Goal: Information Seeking & Learning: Learn about a topic

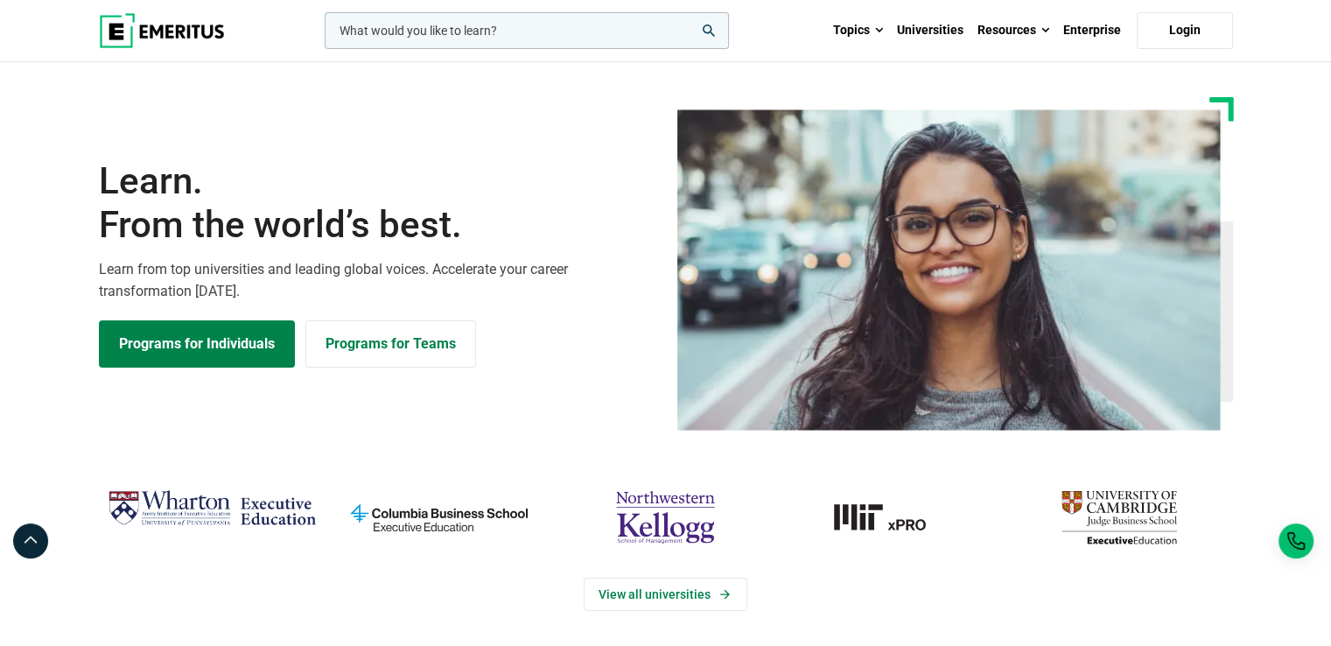
click at [362, 109] on div "Learn. From the world’s best. Learn from top universities and leading global vo…" at bounding box center [665, 263] width 1155 height 333
click at [709, 29] on icon "search" at bounding box center [709, 31] width 12 height 12
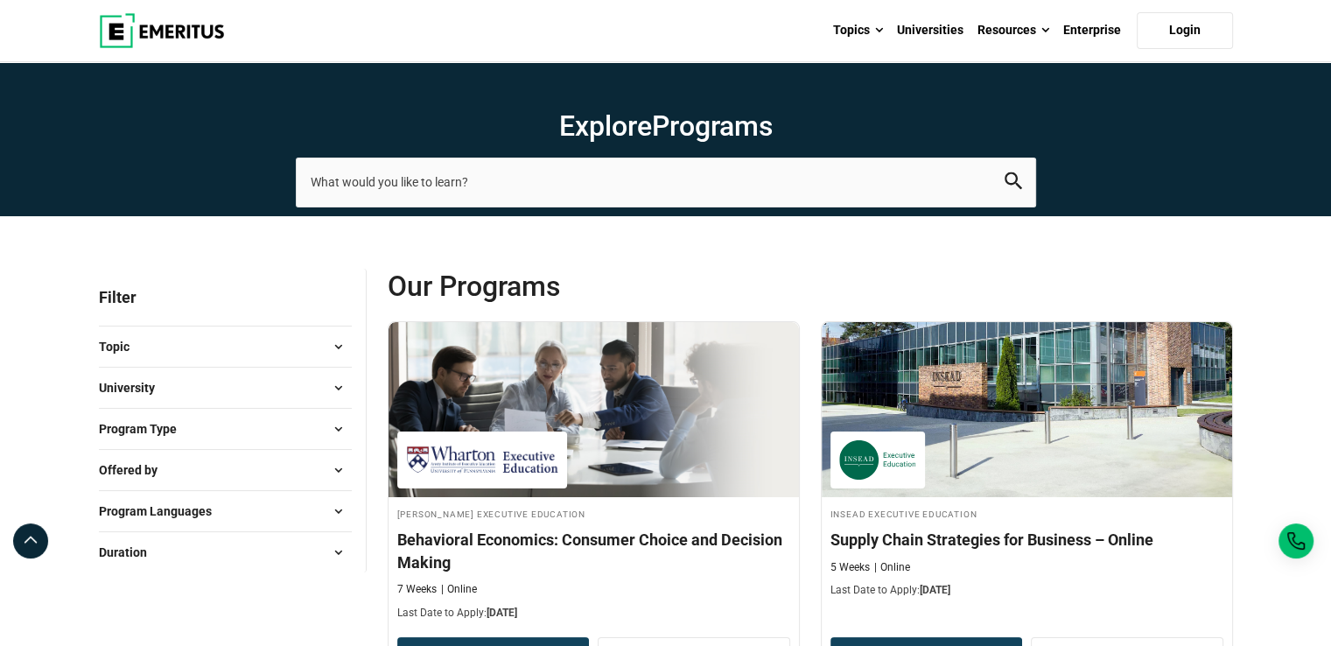
drag, startPoint x: 236, startPoint y: 337, endPoint x: 29, endPoint y: 399, distance: 216.5
click at [190, 391] on button "University" at bounding box center [225, 388] width 253 height 26
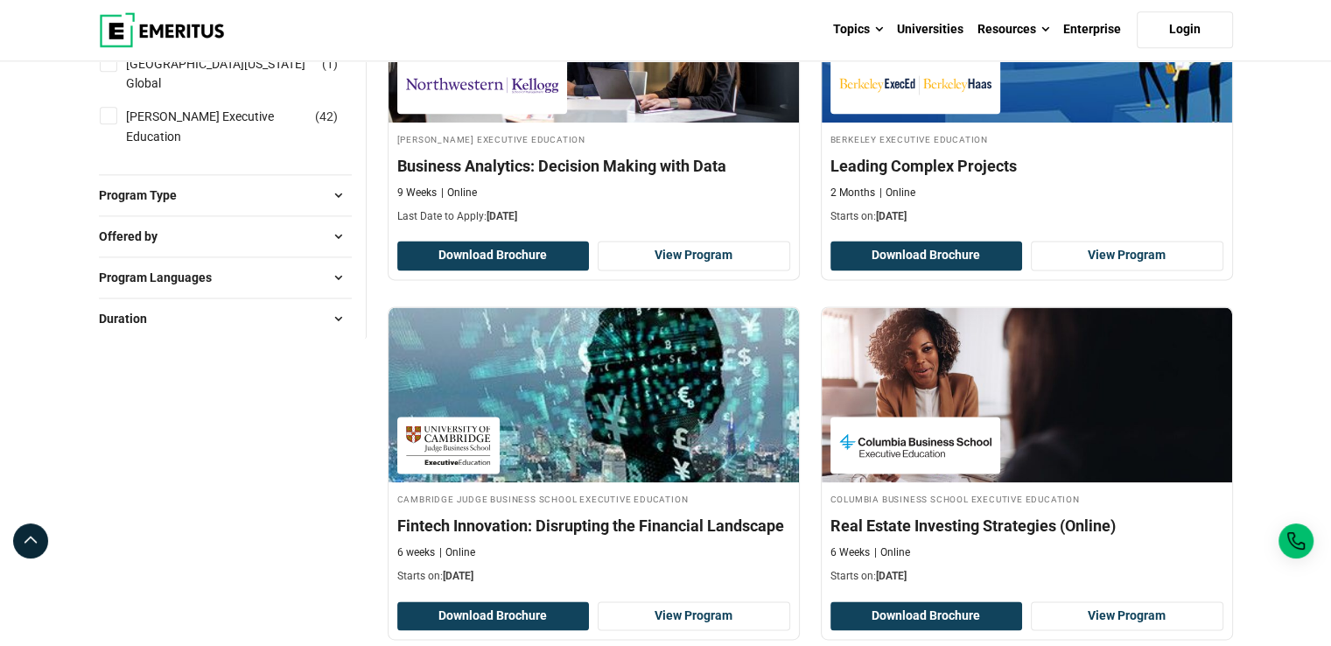
scroll to position [2244, 0]
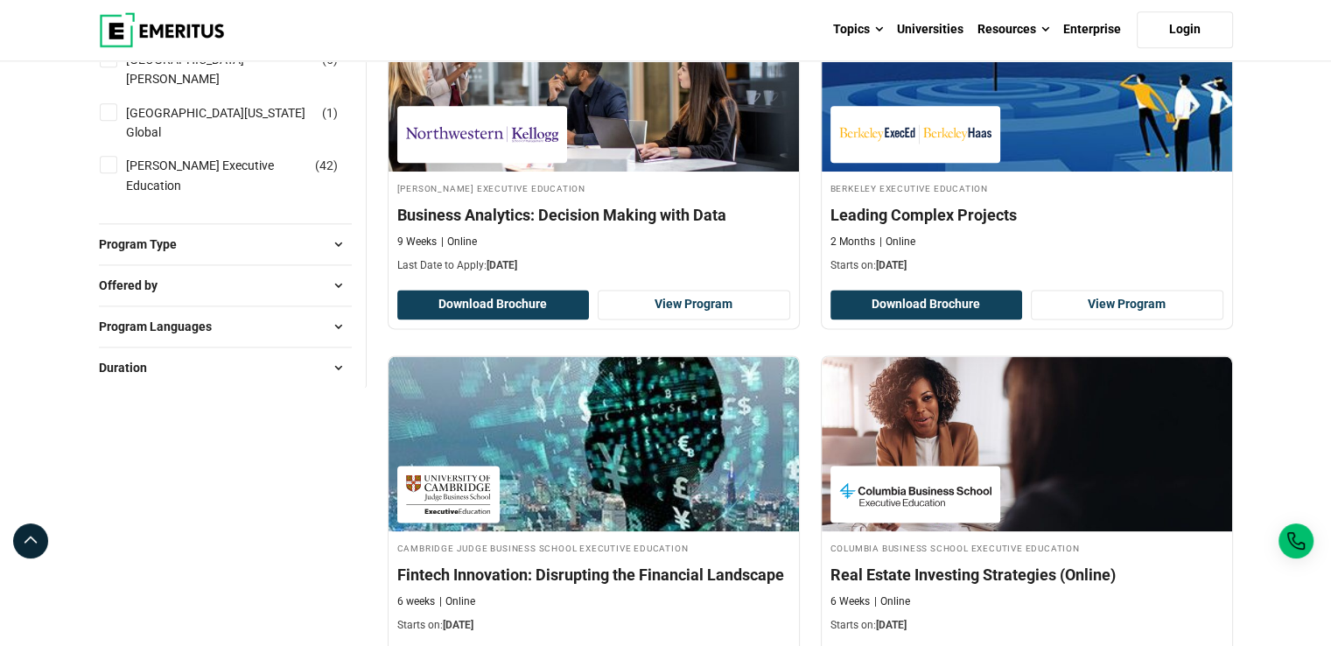
click at [220, 231] on button "Program Type" at bounding box center [225, 244] width 253 height 26
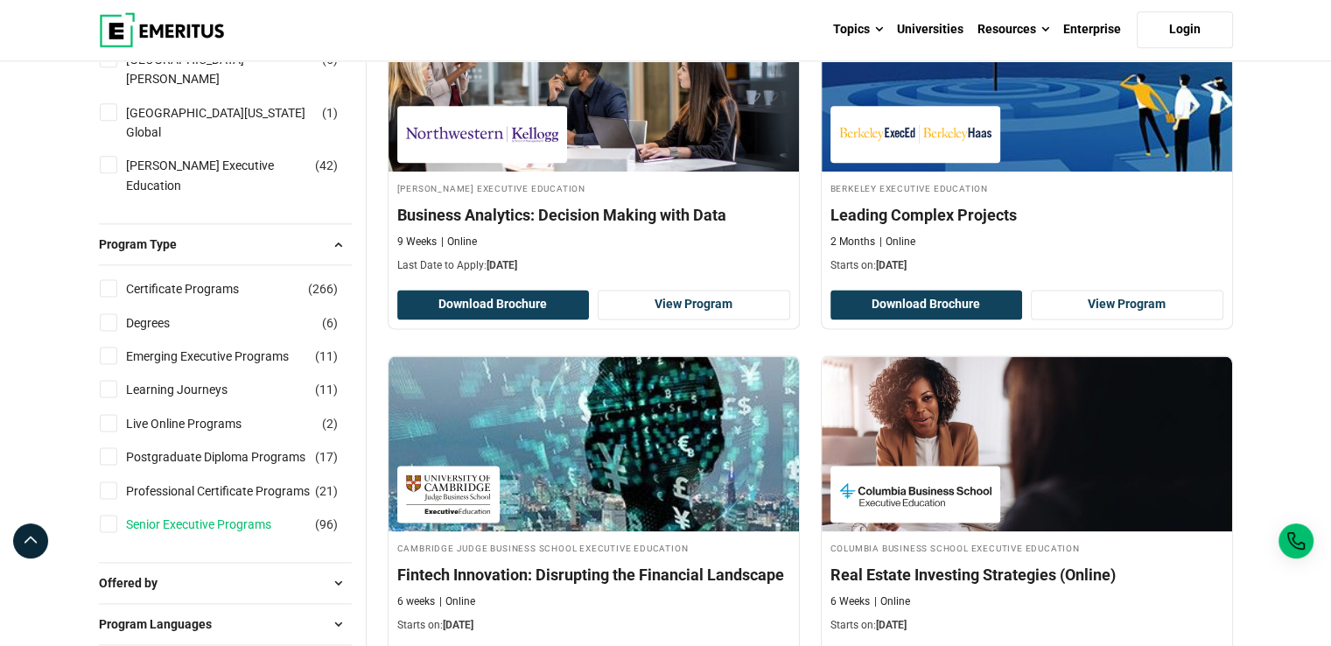
click at [192, 515] on link "Senior Executive Programs" at bounding box center [216, 524] width 180 height 19
checkbox input "true"
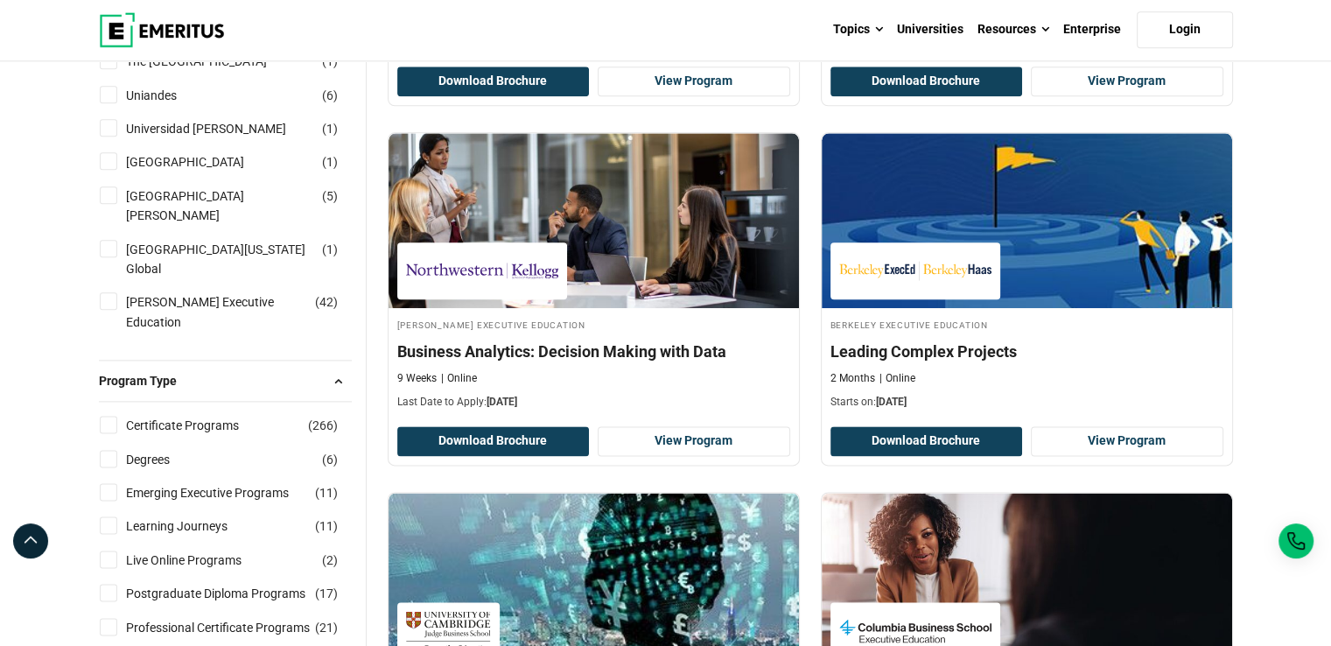
scroll to position [2099, 0]
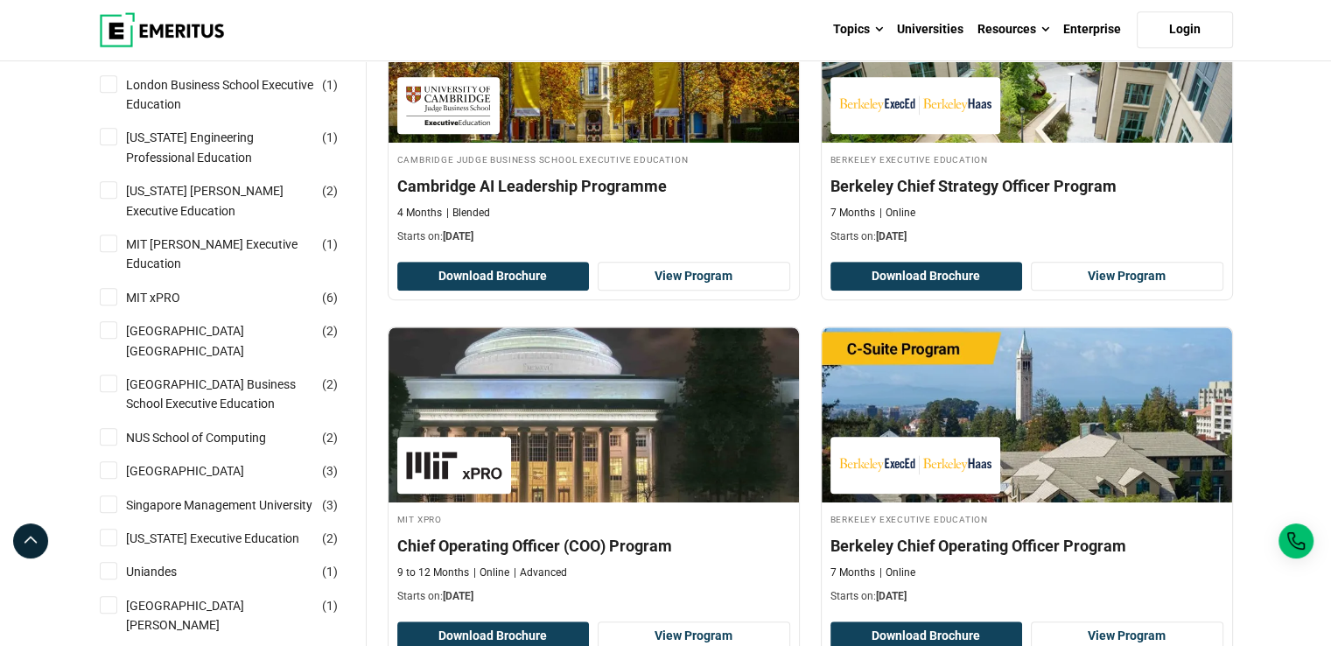
scroll to position [1084, 0]
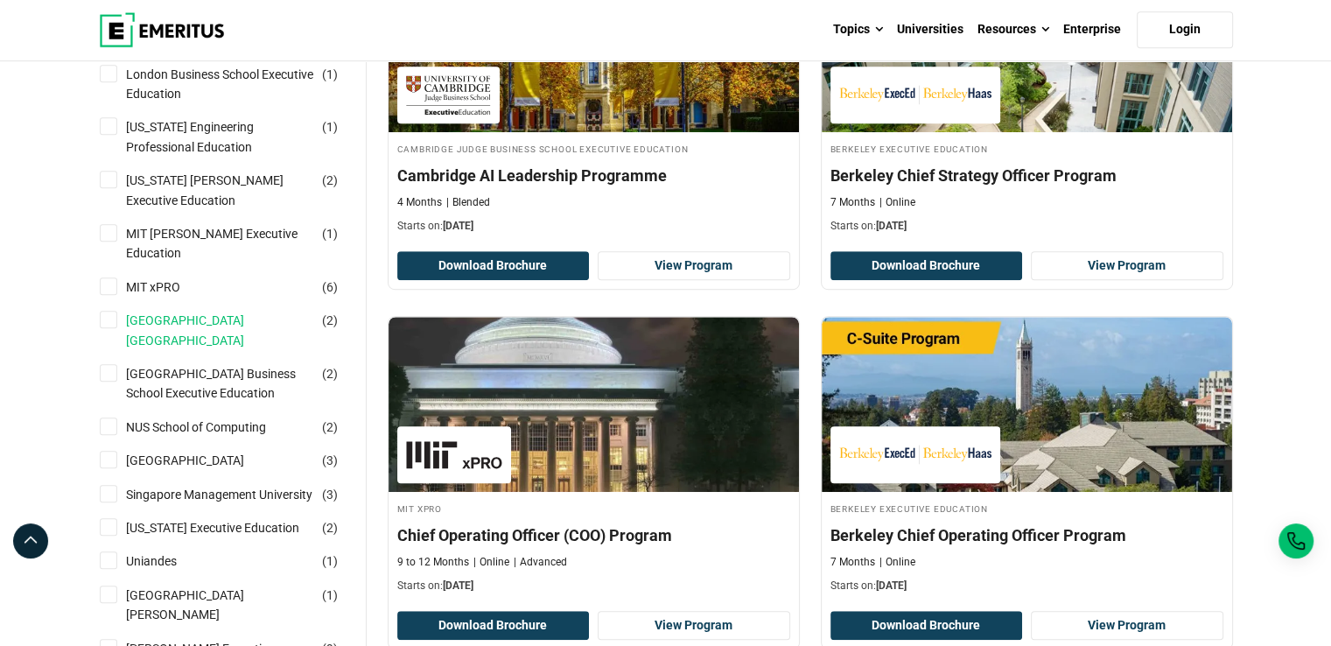
click at [195, 311] on link "[GEOGRAPHIC_DATA] [GEOGRAPHIC_DATA]" at bounding box center [237, 330] width 223 height 39
checkbox input "true"
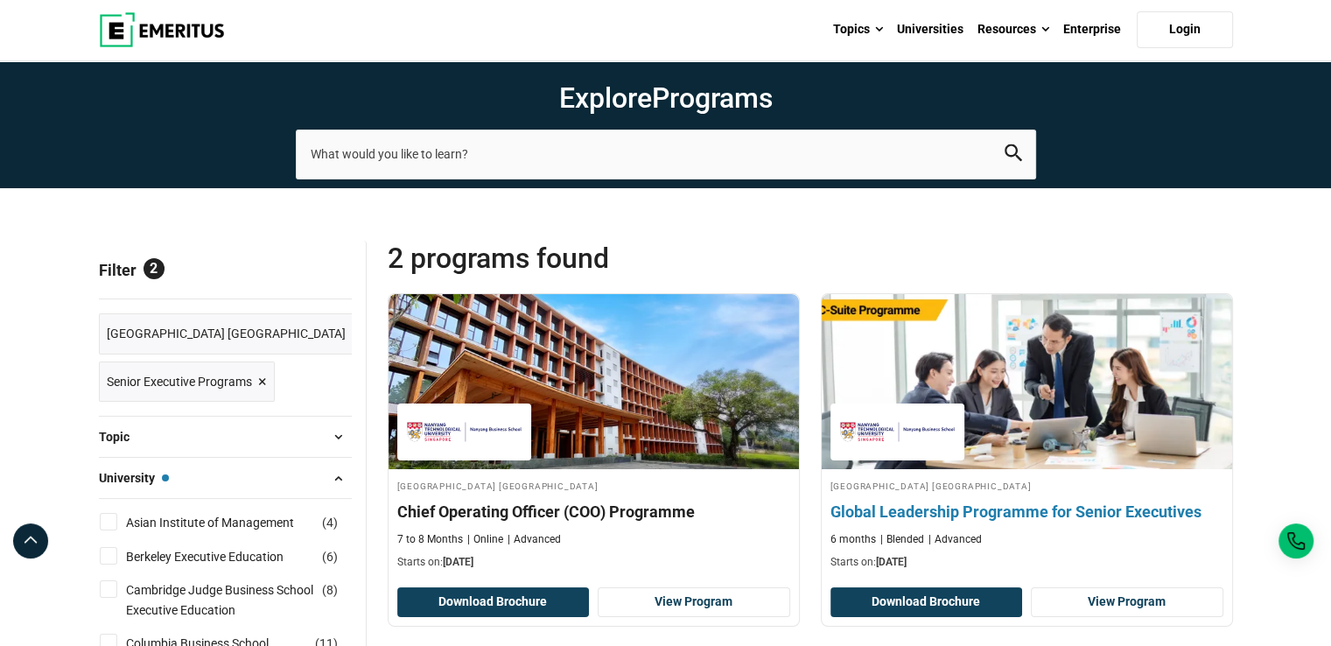
scroll to position [27, 0]
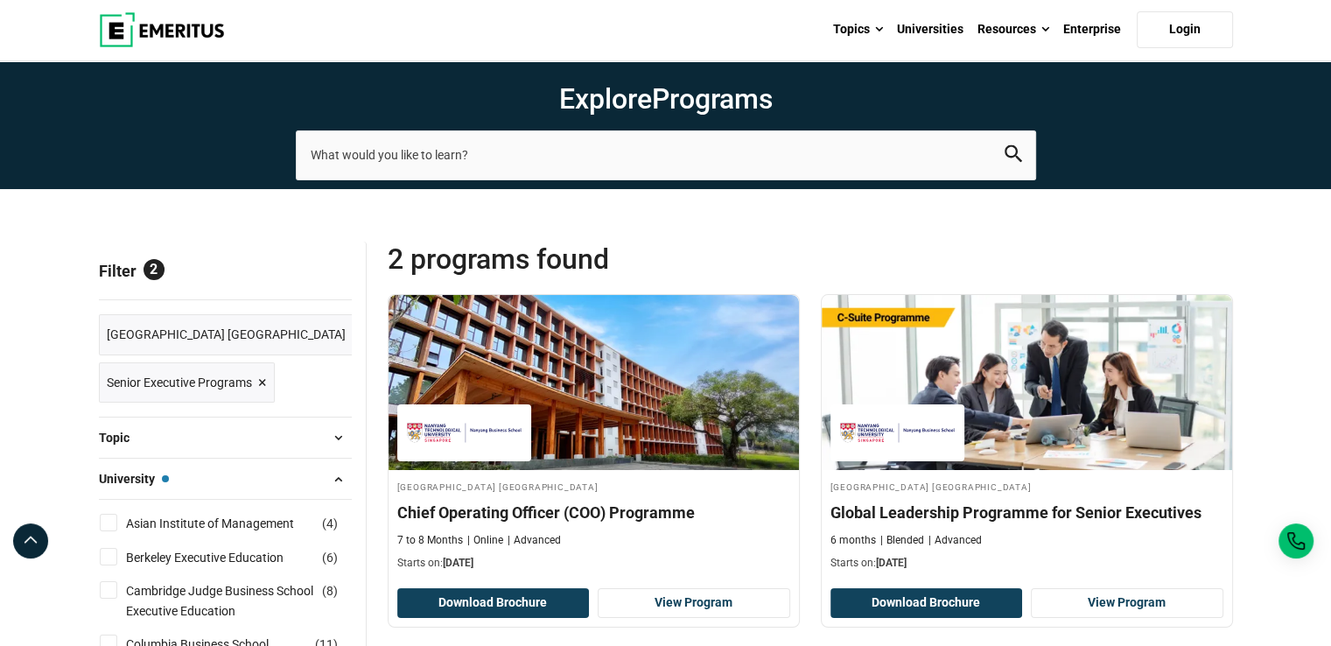
click at [928, 249] on div "2 Programs found Filters" at bounding box center [810, 259] width 845 height 35
